Goal: Information Seeking & Learning: Learn about a topic

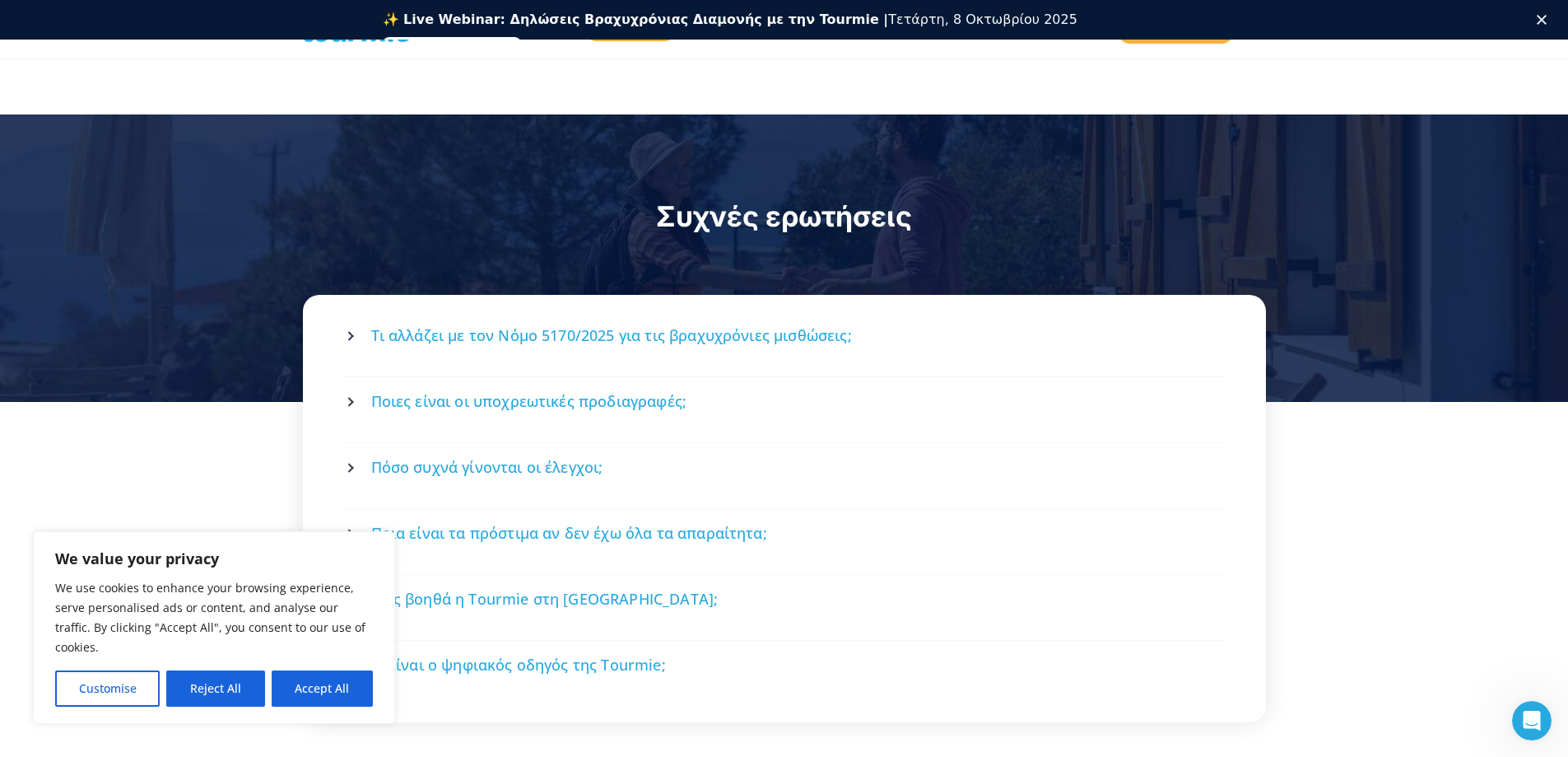
scroll to position [2087, 0]
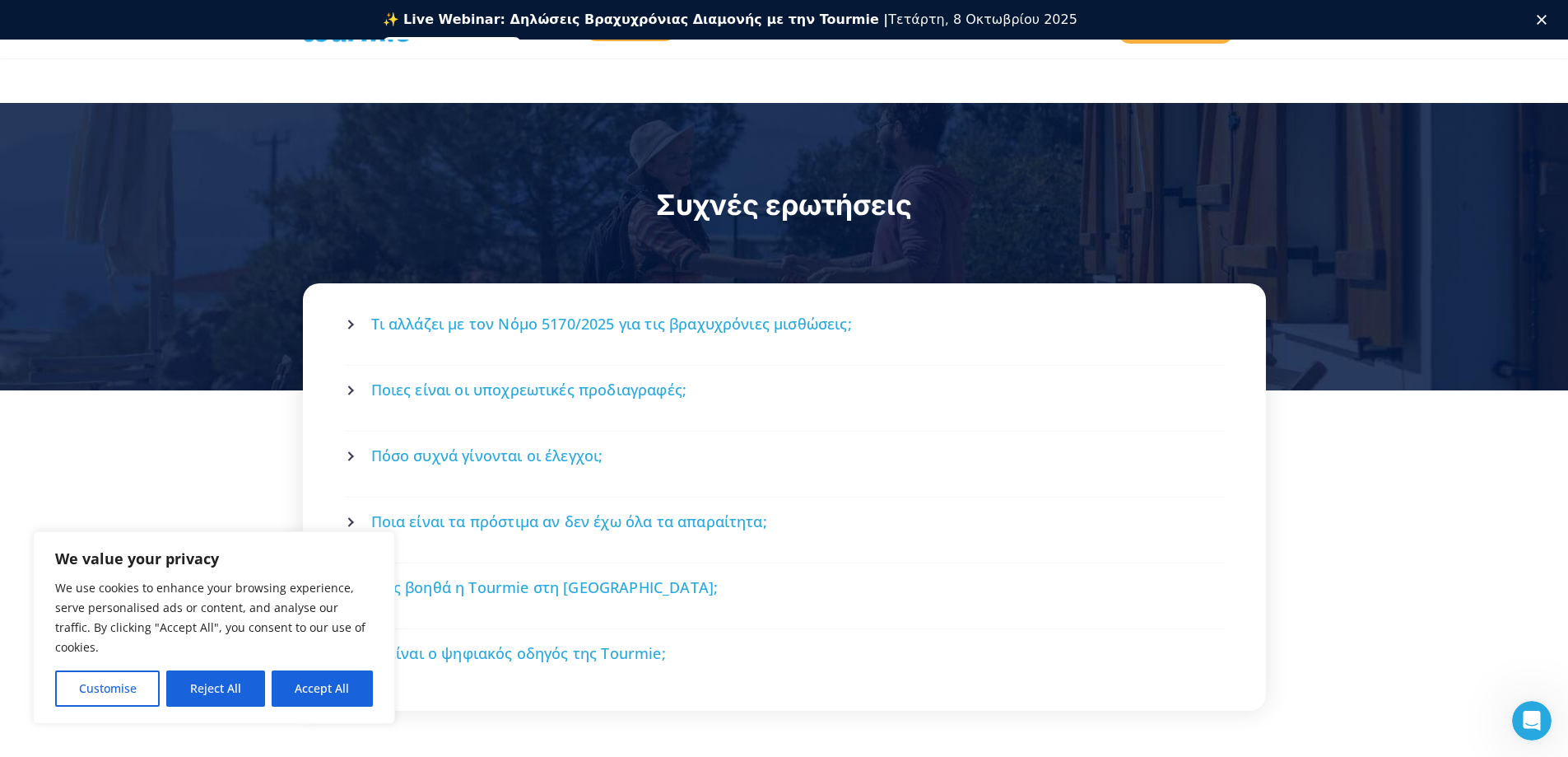
click at [517, 313] on span "Τι αλλάζει με τον Νόμο 5170/2025 για τις βραχυχρόνιες μισθώσεις;" at bounding box center [611, 323] width 481 height 20
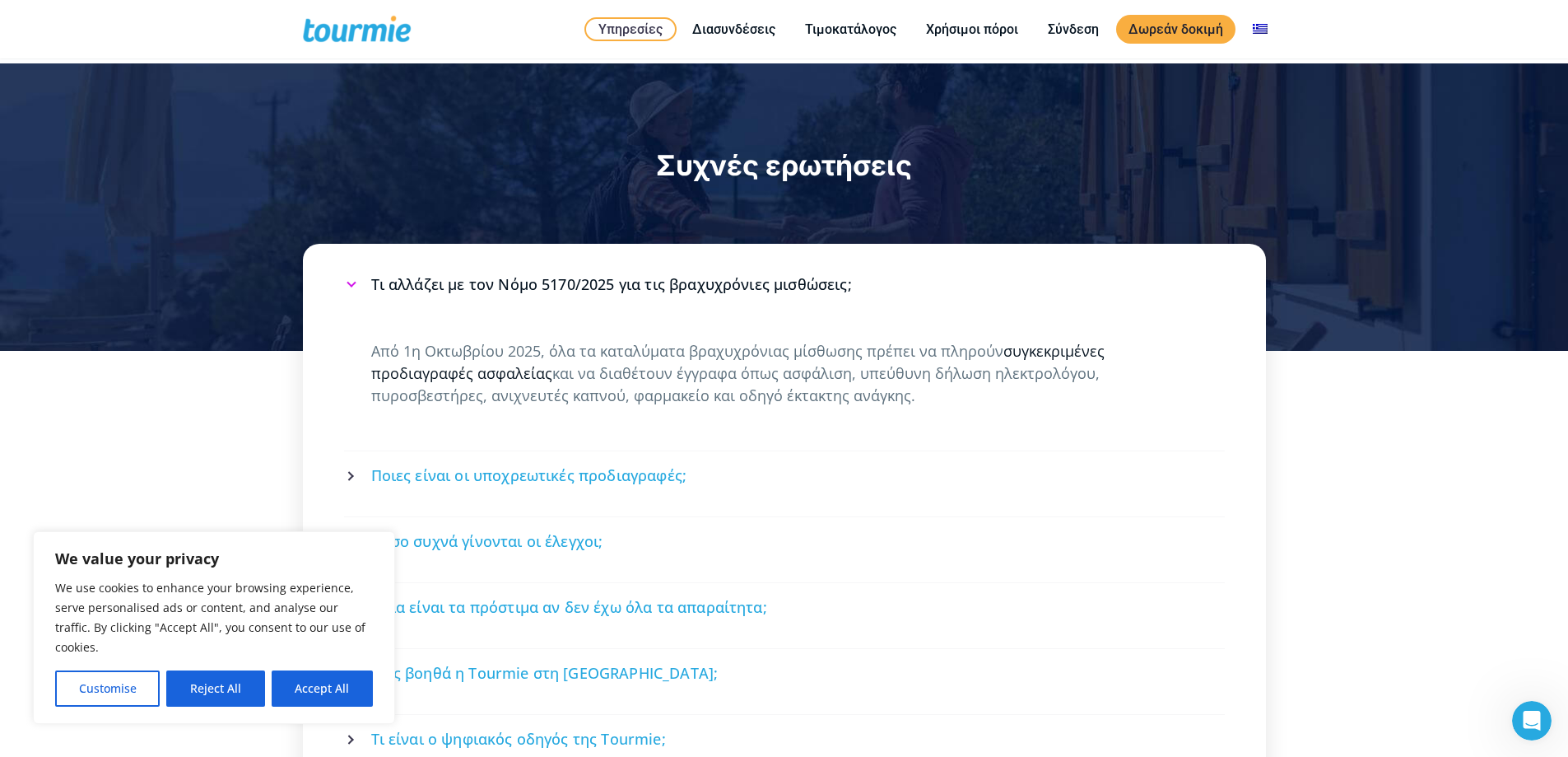
click at [504, 341] on link "συγκεκριμένες προδιαγραφές ασφαλείας" at bounding box center [737, 363] width 733 height 42
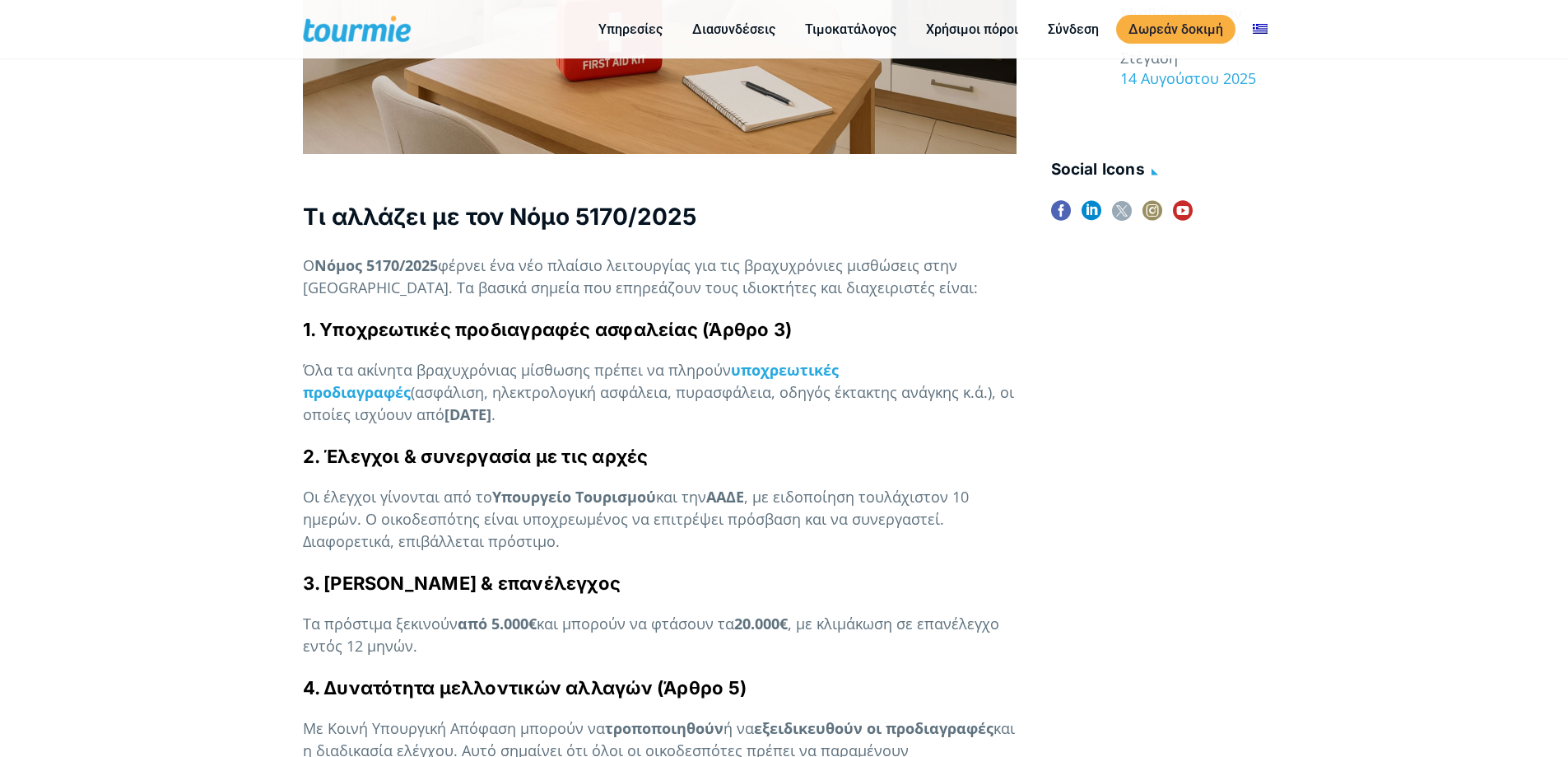
scroll to position [829, 0]
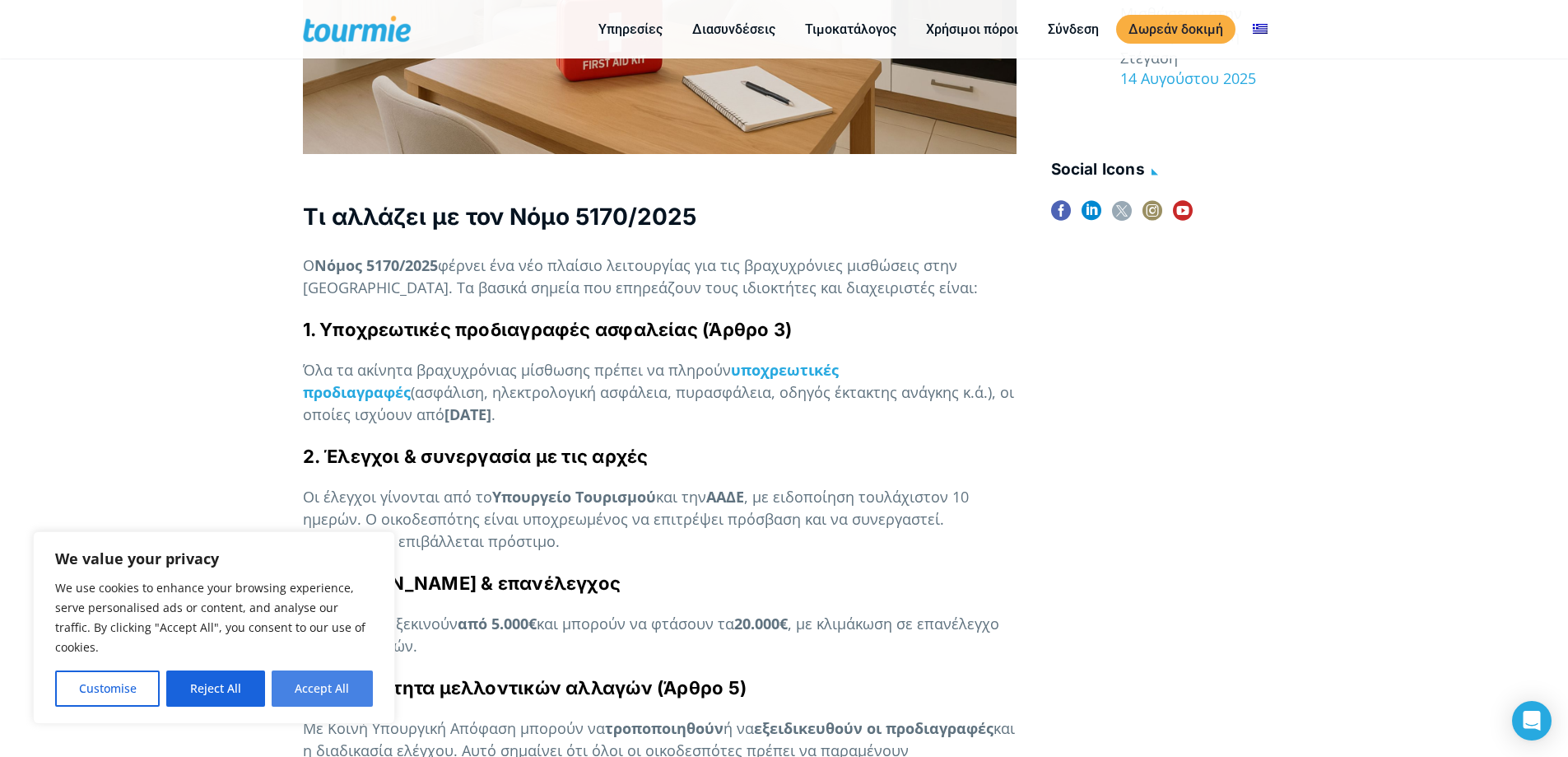
click at [308, 686] on button "Accept All" at bounding box center [322, 689] width 101 height 37
checkbox input "true"
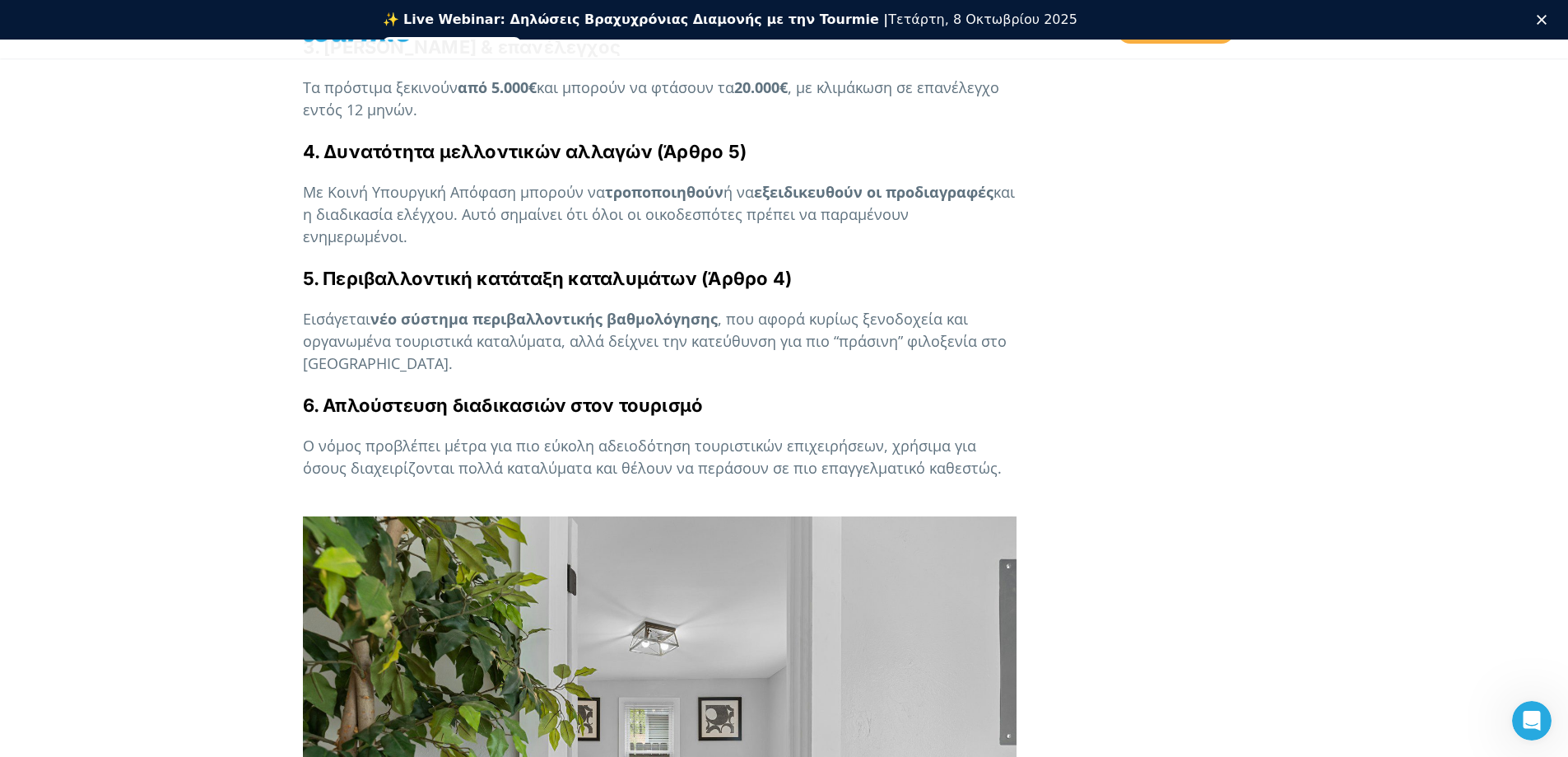
scroll to position [1406, 0]
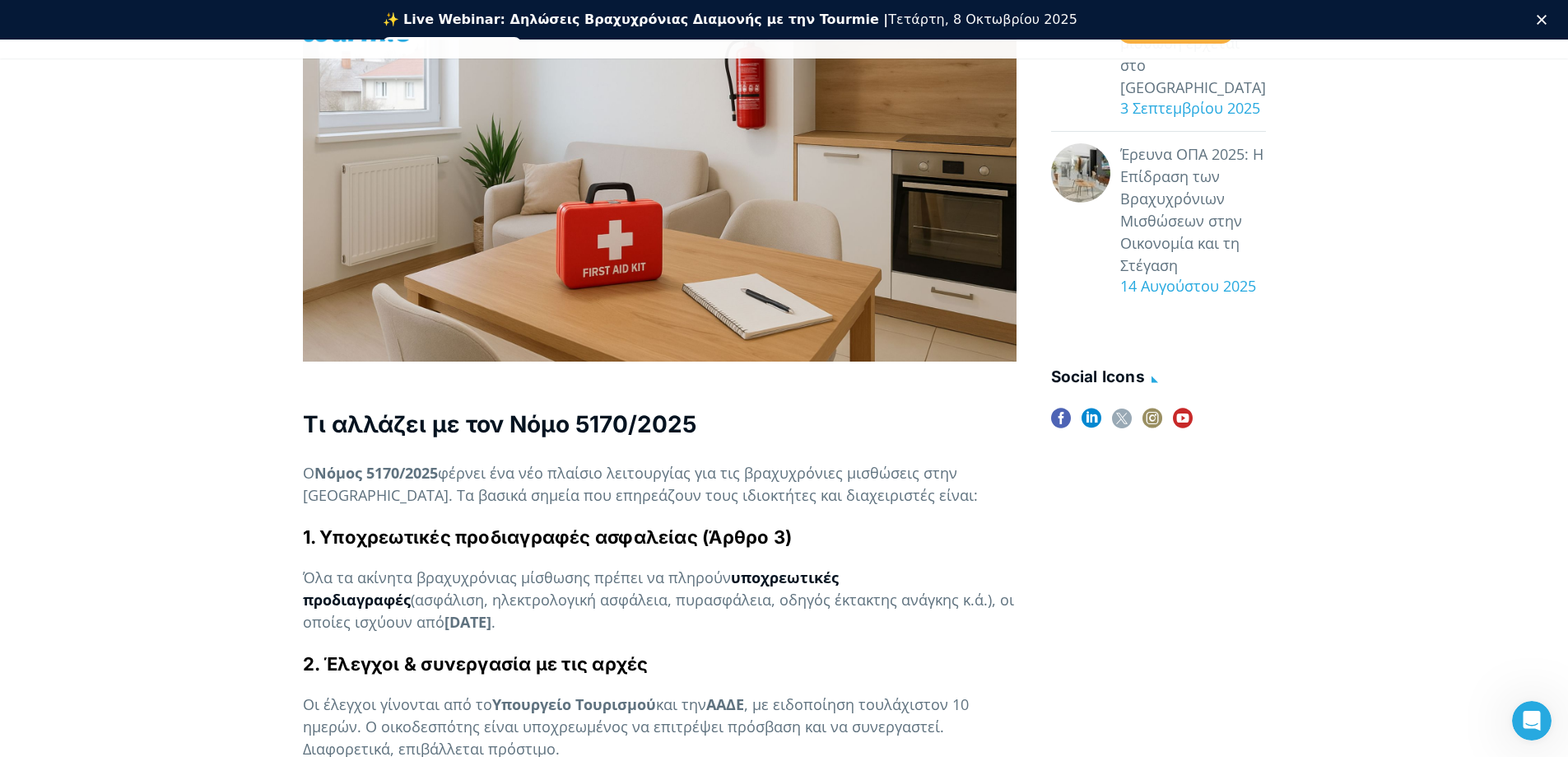
click at [838, 576] on strong "υποχρεωτικές προδιαγραφές" at bounding box center [571, 589] width 536 height 42
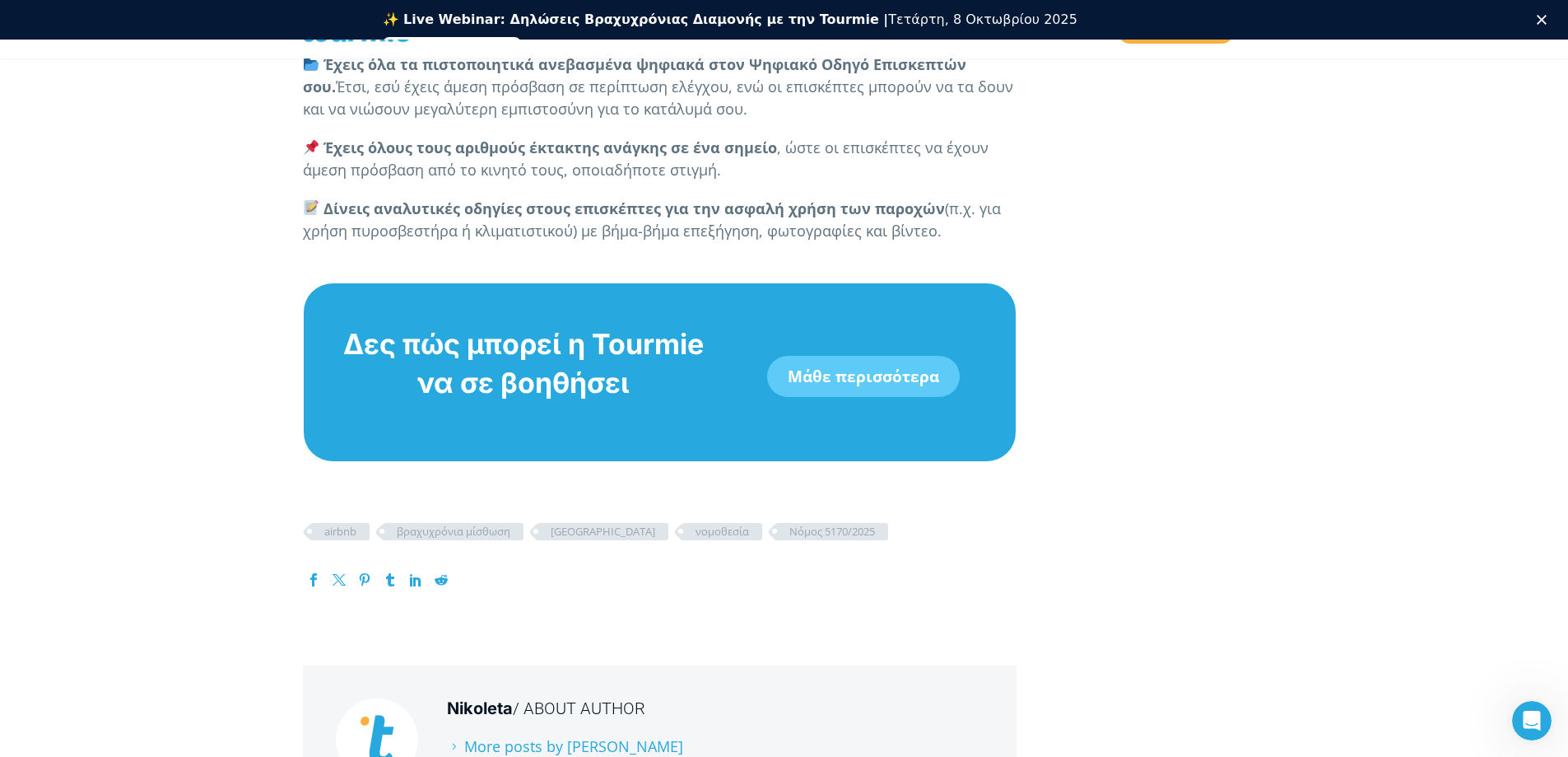
scroll to position [6576, 0]
